Goal: Information Seeking & Learning: Learn about a topic

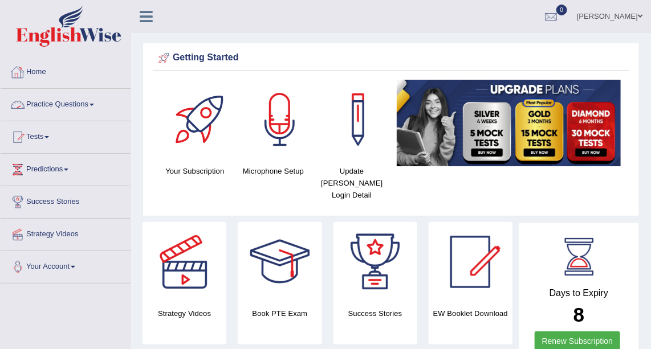
click at [106, 102] on link "Practice Questions" at bounding box center [66, 103] width 130 height 29
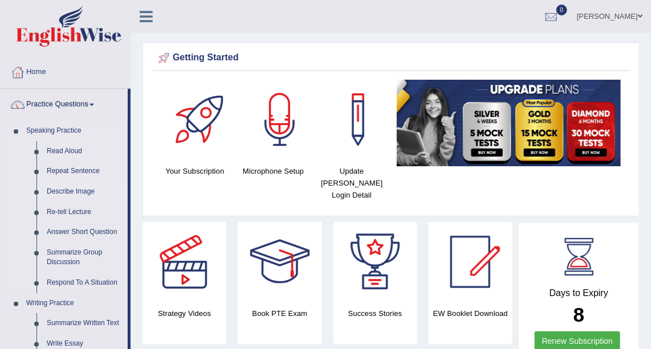
click at [79, 191] on link "Describe Image" at bounding box center [85, 192] width 86 height 21
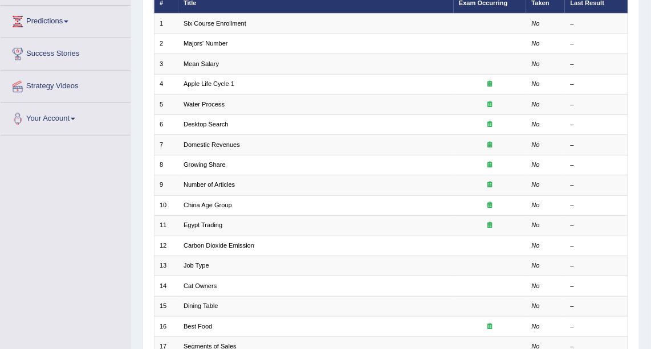
scroll to position [150, 0]
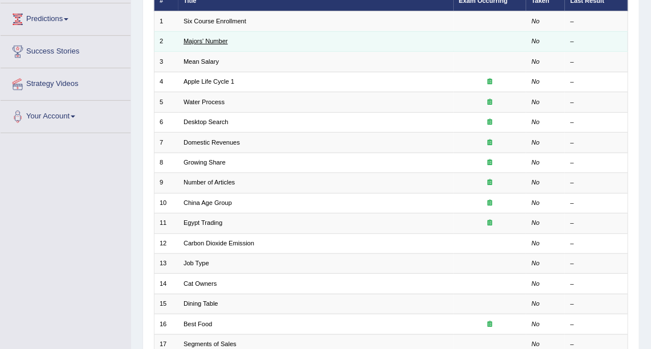
click at [217, 42] on link "Majors' Number" at bounding box center [206, 41] width 44 height 7
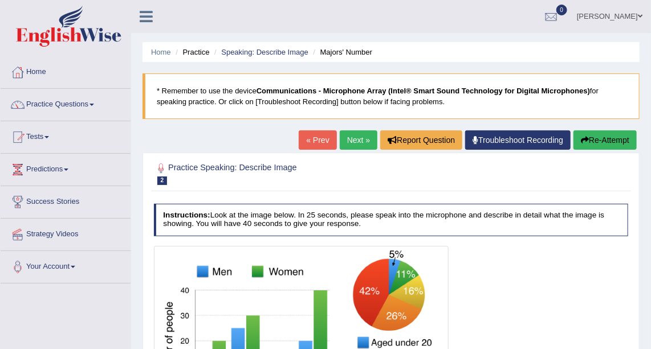
click at [356, 137] on link "Next »" at bounding box center [359, 140] width 38 height 19
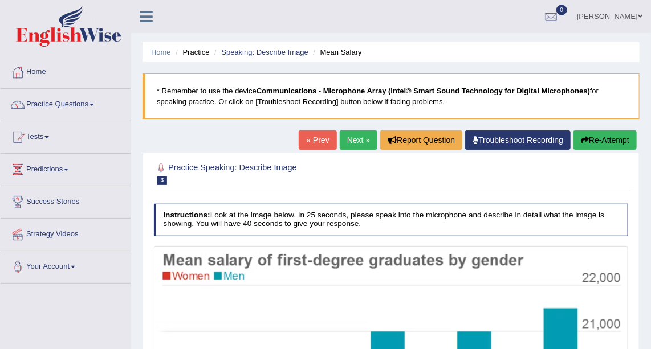
drag, startPoint x: 0, startPoint y: 0, endPoint x: 356, endPoint y: 137, distance: 381.1
click at [356, 137] on link "Next »" at bounding box center [359, 140] width 38 height 19
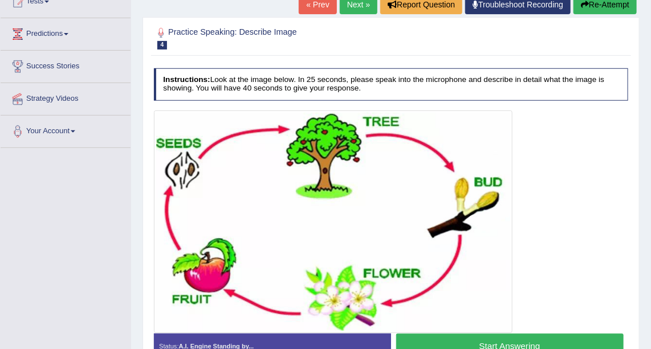
scroll to position [139, 0]
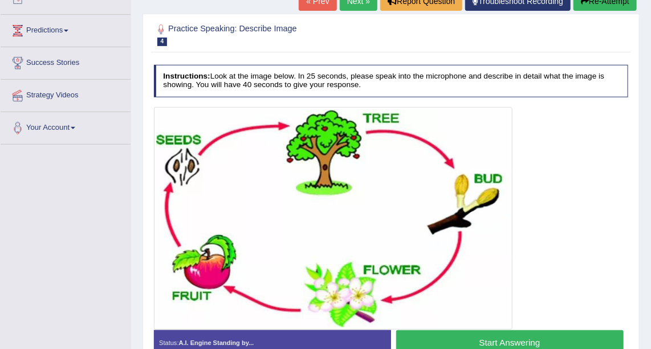
click at [364, 7] on link "Next »" at bounding box center [359, 0] width 38 height 19
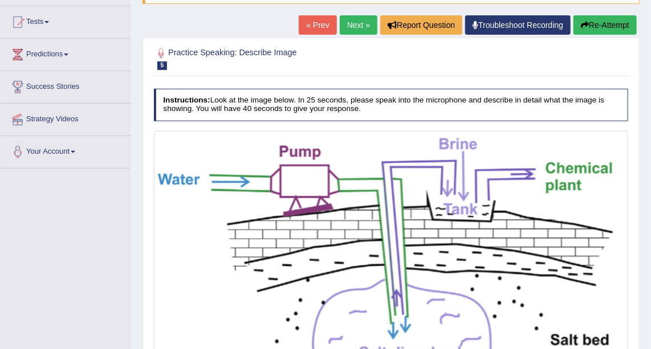
scroll to position [117, 0]
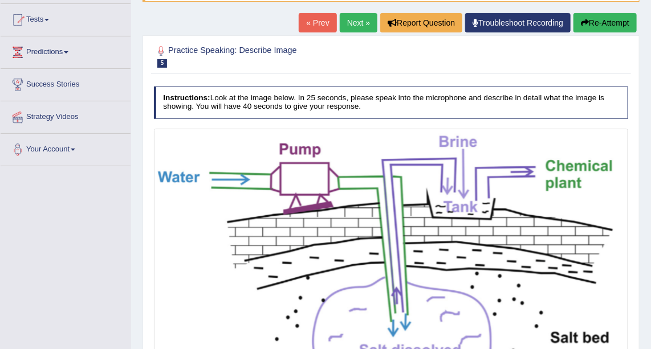
click at [359, 28] on link "Next »" at bounding box center [359, 22] width 38 height 19
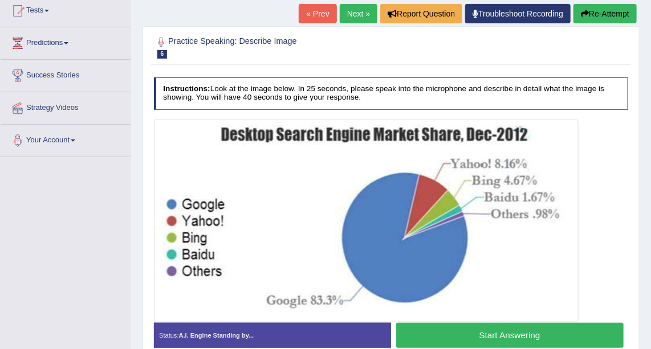
scroll to position [140, 0]
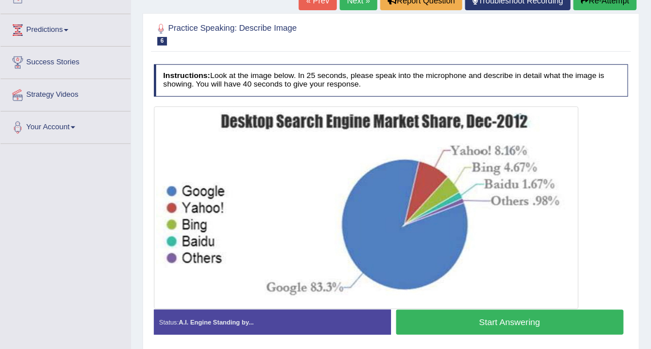
click at [328, 7] on link "« Prev" at bounding box center [318, 0] width 38 height 19
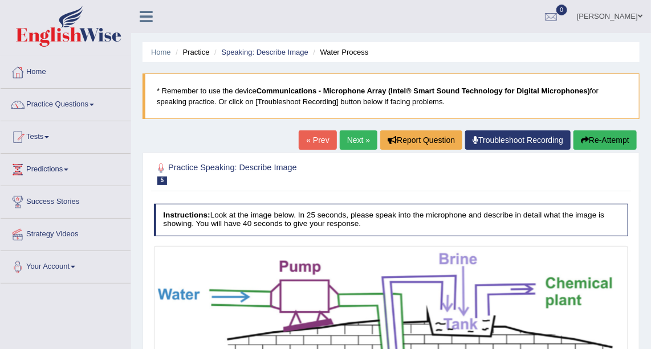
click at [357, 141] on link "Next »" at bounding box center [359, 140] width 38 height 19
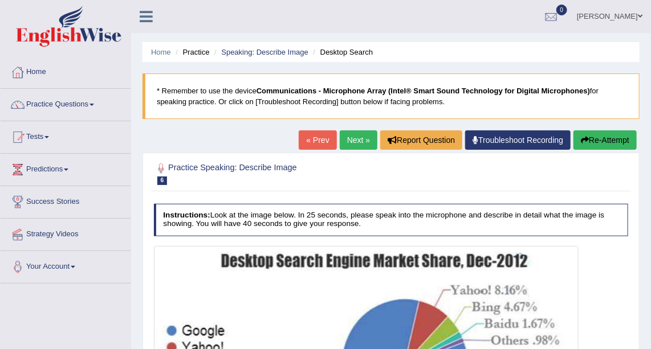
click at [357, 141] on link "Next »" at bounding box center [359, 140] width 38 height 19
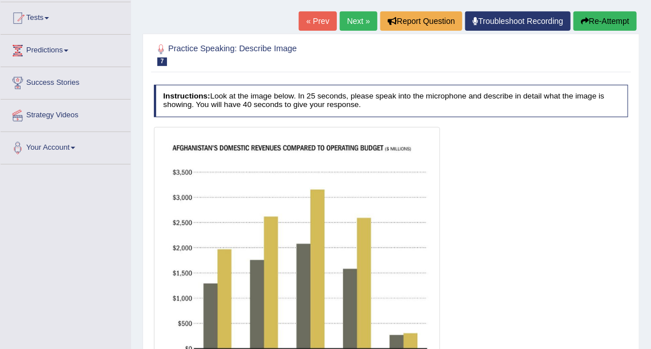
scroll to position [117, 0]
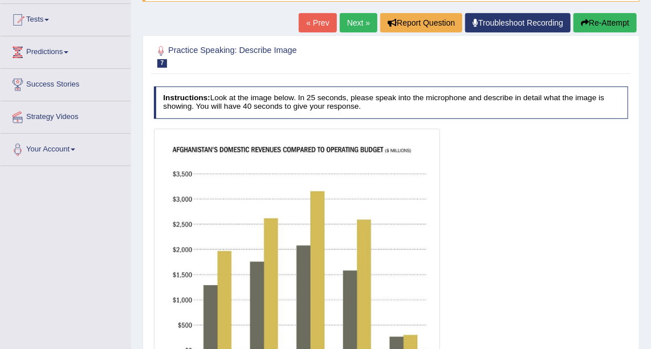
click at [351, 27] on link "Next »" at bounding box center [359, 22] width 38 height 19
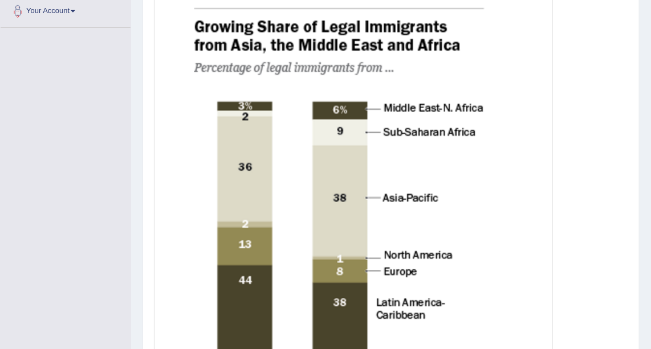
scroll to position [257, 0]
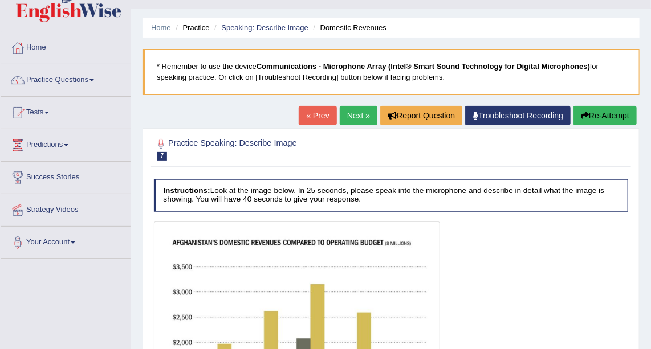
scroll to position [22, 0]
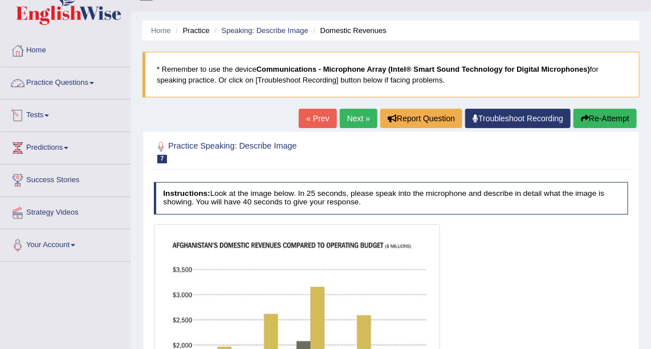
click at [36, 115] on link "Tests" at bounding box center [66, 114] width 130 height 29
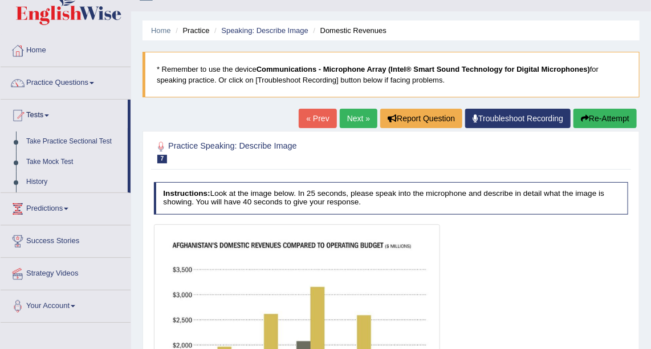
click at [68, 84] on link "Practice Questions" at bounding box center [66, 81] width 130 height 29
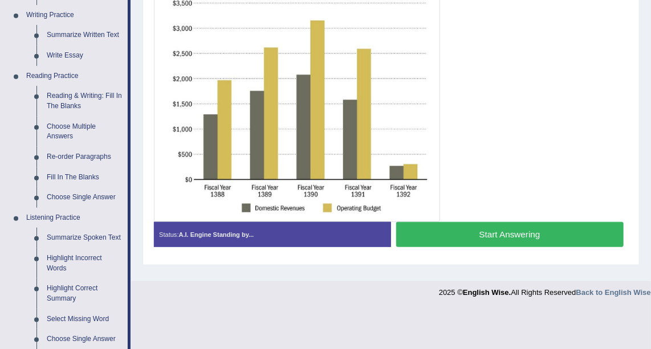
scroll to position [291, 0]
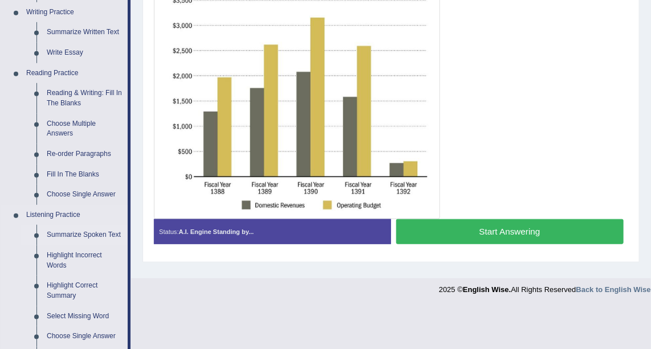
click at [87, 234] on link "Summarize Spoken Text" at bounding box center [85, 235] width 86 height 21
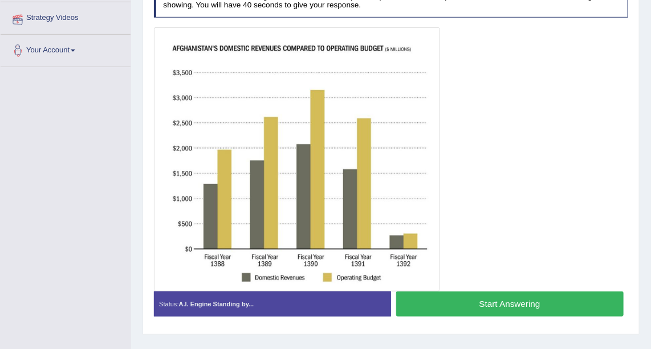
scroll to position [207, 0]
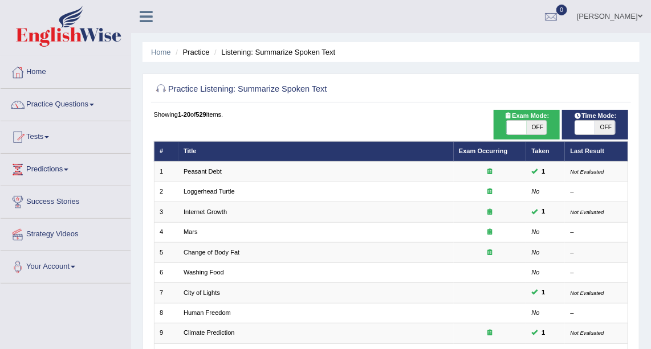
click at [78, 111] on link "Practice Questions" at bounding box center [66, 103] width 130 height 29
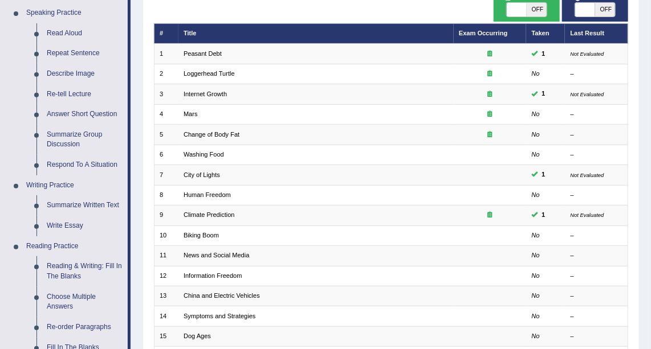
scroll to position [120, 0]
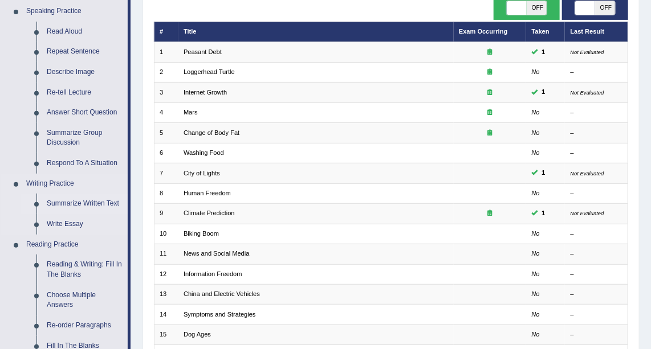
click at [111, 201] on link "Summarize Written Text" at bounding box center [85, 204] width 86 height 21
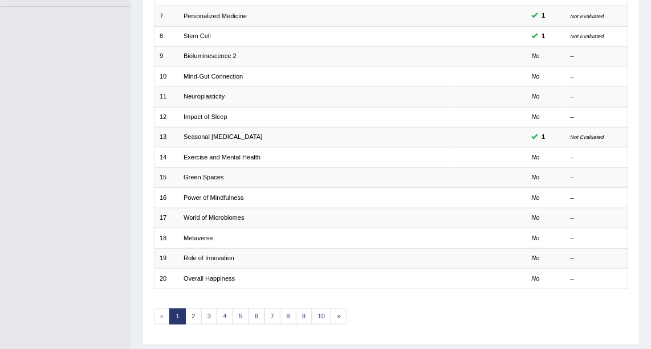
scroll to position [278, 0]
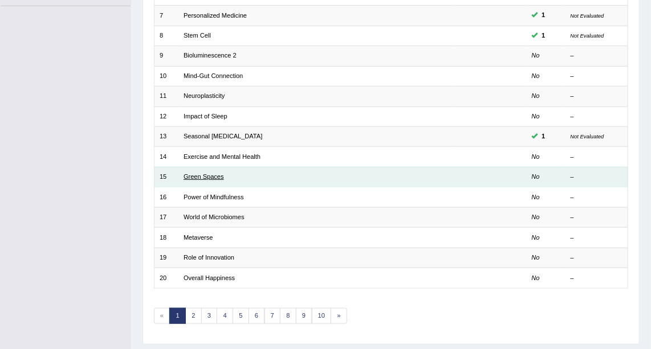
click at [216, 173] on link "Green Spaces" at bounding box center [204, 176] width 40 height 7
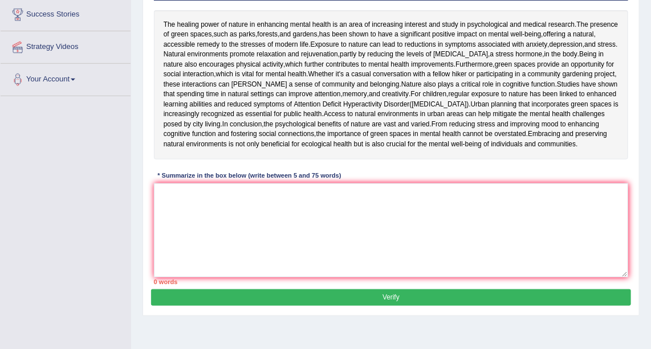
scroll to position [192, 0]
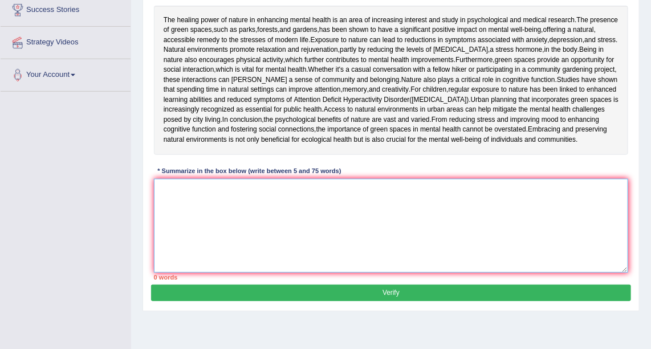
click at [191, 273] on textarea at bounding box center [391, 226] width 475 height 94
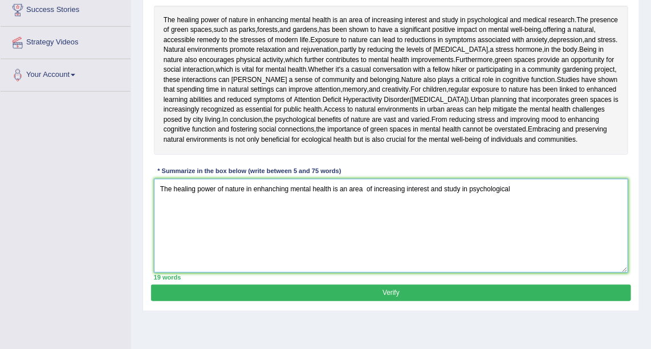
click at [520, 271] on textarea "The healing power of nature in enhanching mental health is an area of increasin…" at bounding box center [391, 226] width 475 height 94
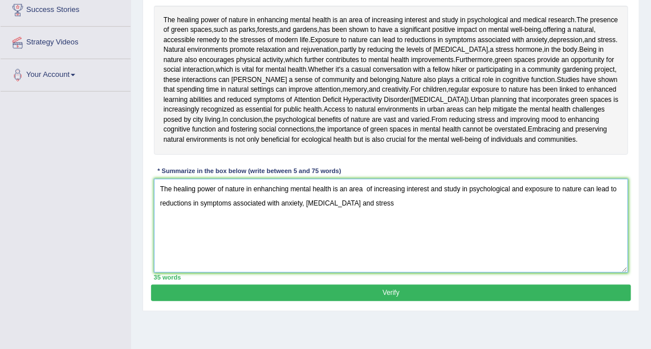
click at [442, 266] on textarea "The healing power of nature in enhanching mental health is an area of increasin…" at bounding box center [391, 226] width 475 height 94
click at [428, 266] on textarea "The healing power of nature in enhanching mental health is an area of increasin…" at bounding box center [391, 226] width 475 height 94
click at [441, 266] on textarea "The healing power of nature in enhanching mental health is an area of increasin…" at bounding box center [391, 226] width 475 height 94
click at [552, 267] on textarea "The healing power of nature in enhanching mental health is an area of increasin…" at bounding box center [391, 226] width 475 height 94
click at [468, 267] on textarea "The healing power of nature in enhanching mental health is an area of increasin…" at bounding box center [391, 226] width 475 height 94
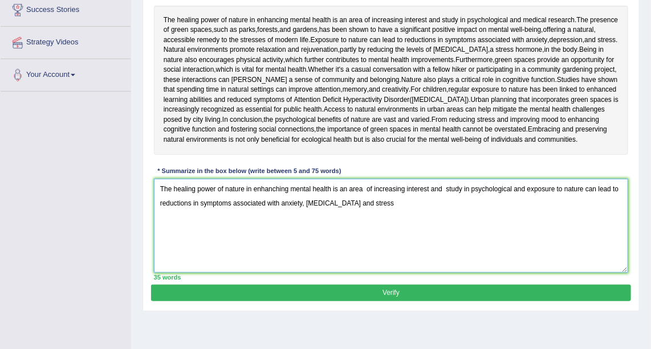
click at [510, 266] on textarea "The healing power of nature in enhanching mental health is an area of increasin…" at bounding box center [391, 226] width 475 height 94
click at [594, 267] on textarea "The healing power of nature in enhanching mental health is an area of increasin…" at bounding box center [391, 226] width 475 height 94
click at [475, 273] on textarea "The healing power of nature in enhanching mental health is an area of increasin…" at bounding box center [391, 226] width 475 height 94
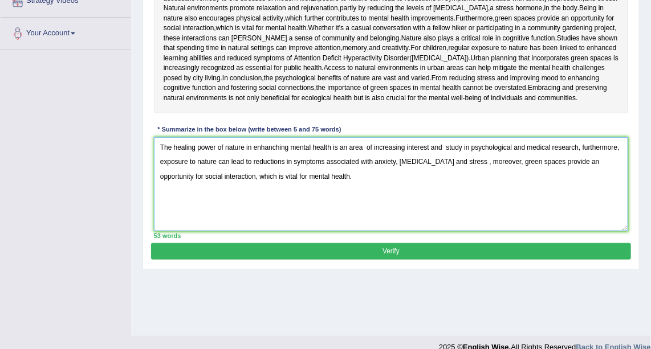
scroll to position [268, 0]
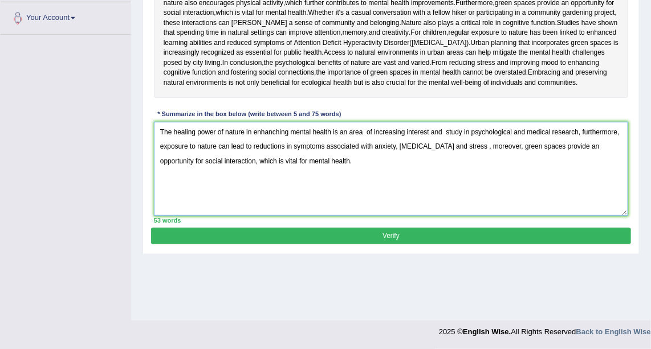
type textarea "The healing power of nature in enhanching mental health is an area of increasin…"
click at [466, 245] on button "Verify" at bounding box center [390, 236] width 479 height 17
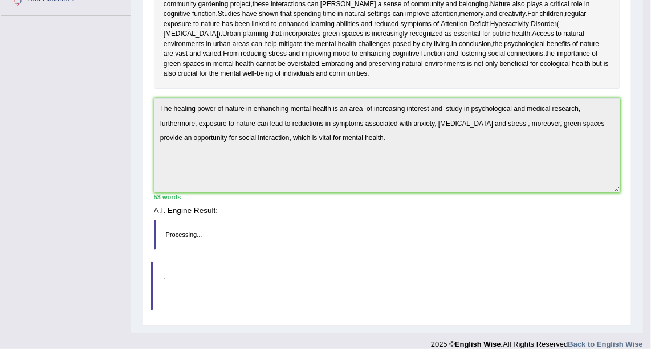
scroll to position [263, 0]
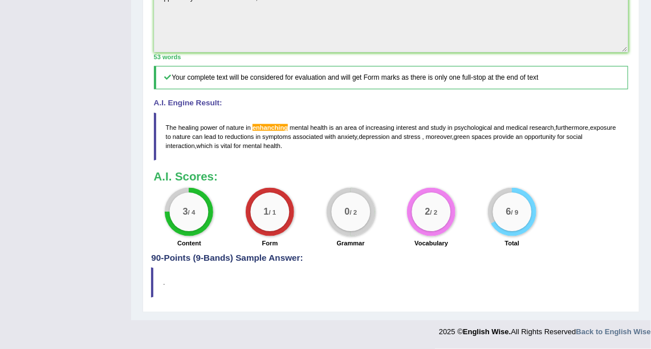
drag, startPoint x: 655, startPoint y: 189, endPoint x: 658, endPoint y: 326, distance: 136.8
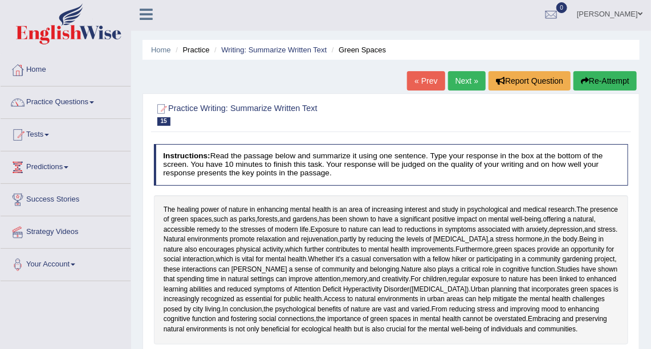
scroll to position [0, 0]
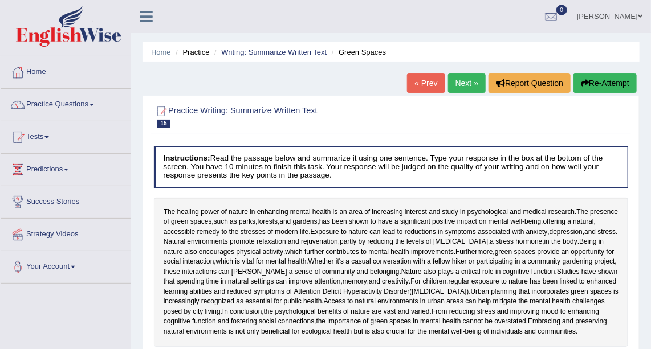
click at [462, 80] on link "Next »" at bounding box center [467, 83] width 38 height 19
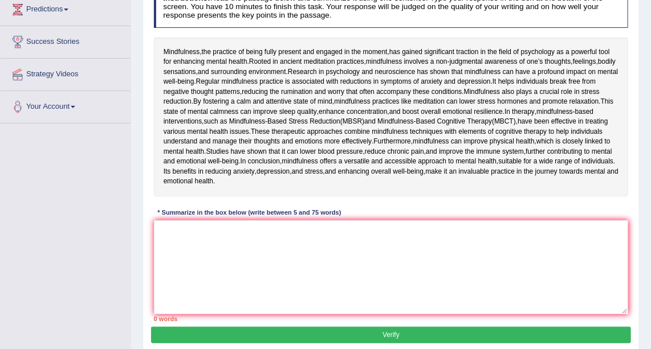
scroll to position [162, 0]
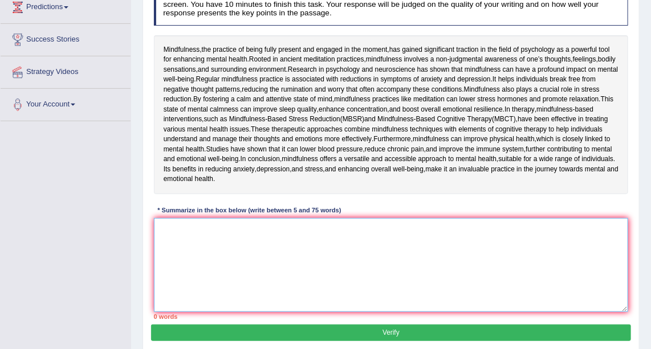
click at [209, 312] on textarea at bounding box center [391, 265] width 475 height 94
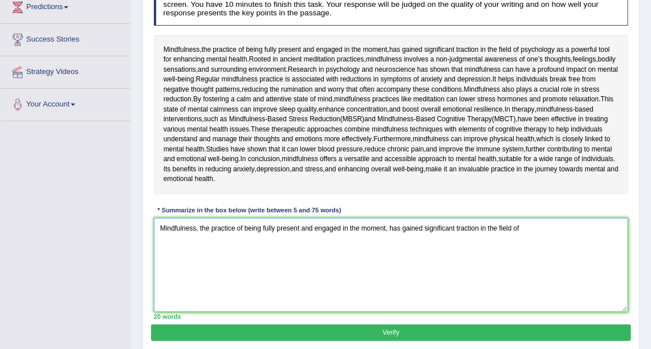
click at [533, 299] on textarea "Mindfulness, the practice of being fully present and engaged in the moment, has…" at bounding box center [391, 265] width 475 height 94
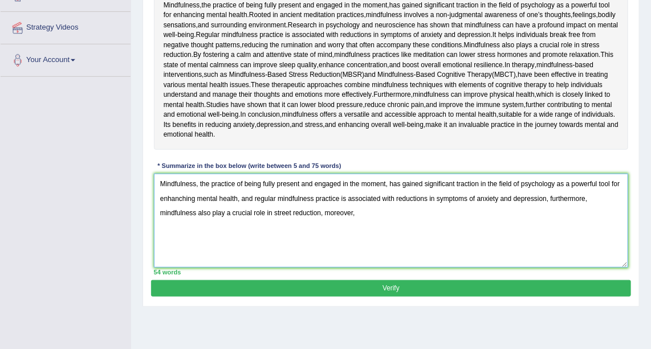
scroll to position [201, 0]
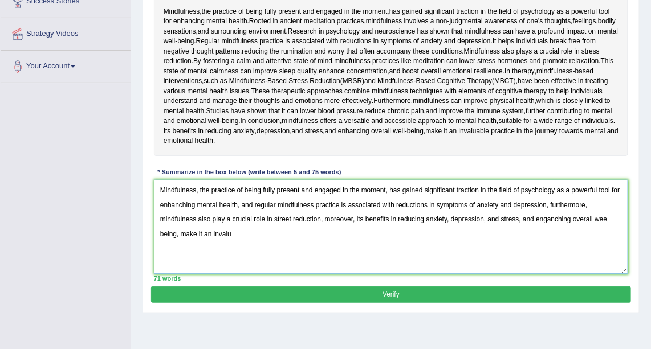
click at [235, 274] on textarea "Mindfulness, the practice of being fully present and engaged in the moment, has…" at bounding box center [391, 227] width 475 height 94
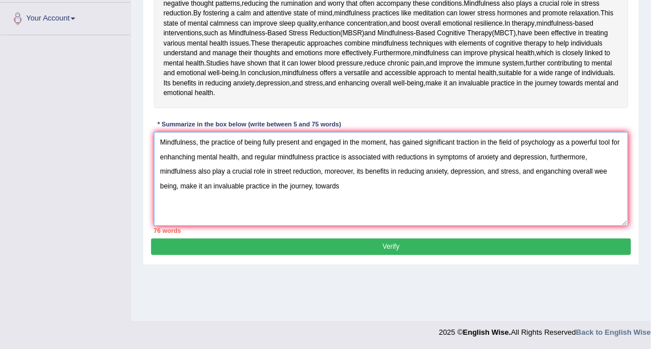
scroll to position [241, 0]
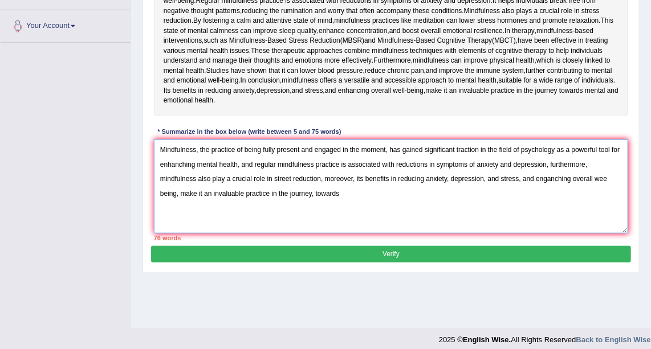
drag, startPoint x: 355, startPoint y: 243, endPoint x: 413, endPoint y: 271, distance: 64.3
click at [413, 234] on textarea "Mindfulness, the practice of being fully present and engaged in the moment, has…" at bounding box center [391, 187] width 475 height 94
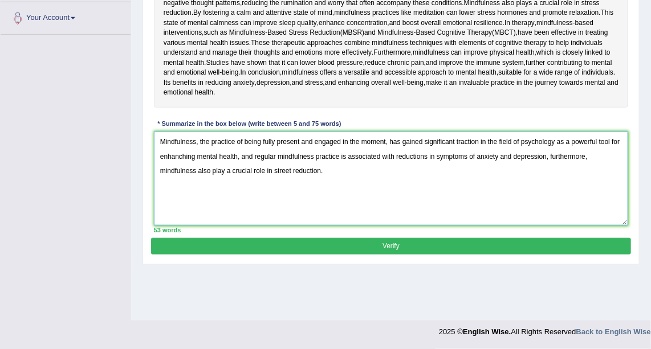
scroll to position [268, 0]
click at [332, 222] on textarea "Mindfulness, the practice of being fully present and engaged in the moment, has…" at bounding box center [391, 179] width 475 height 94
type textarea "Mindfulness, the practice of being fully present and engaged in the moment, has…"
click at [370, 255] on button "Verify" at bounding box center [390, 246] width 479 height 17
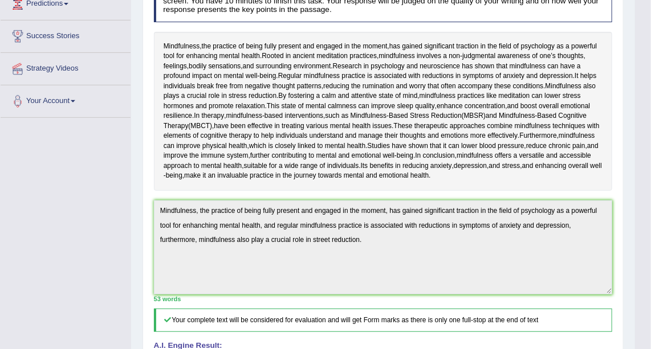
scroll to position [164, 0]
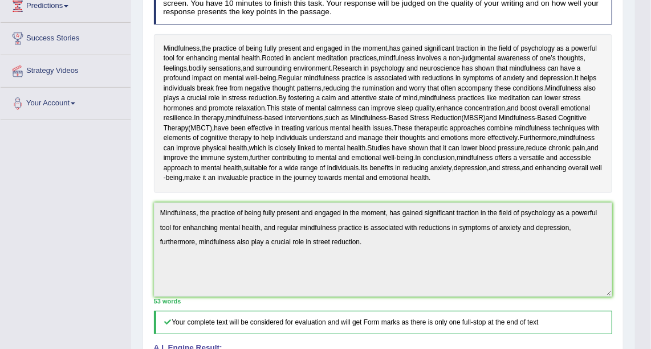
drag, startPoint x: 654, startPoint y: 177, endPoint x: 658, endPoint y: 191, distance: 14.4
click at [650, 186] on html "Toggle navigation Home Practice Questions Speaking Practice Read Aloud Repeat S…" at bounding box center [325, 10] width 651 height 349
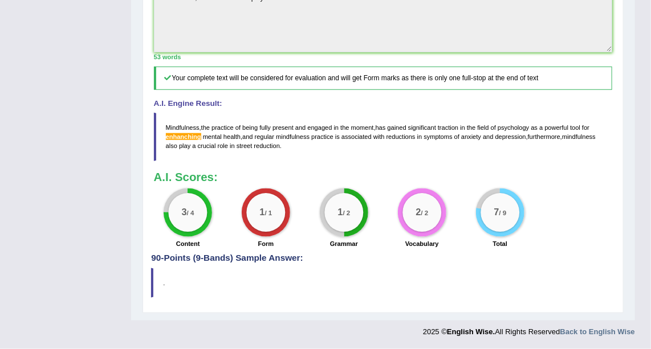
scroll to position [427, 0]
